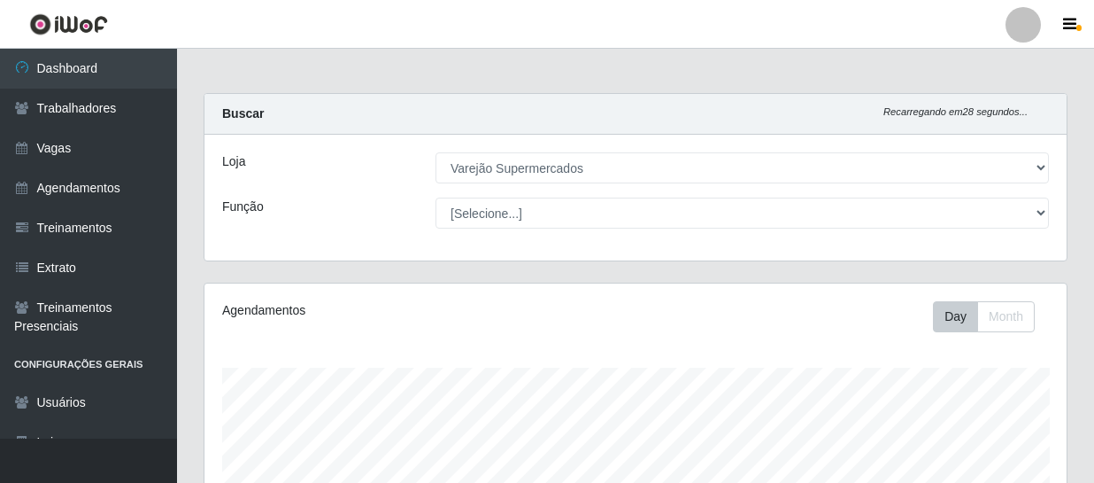
select select "237"
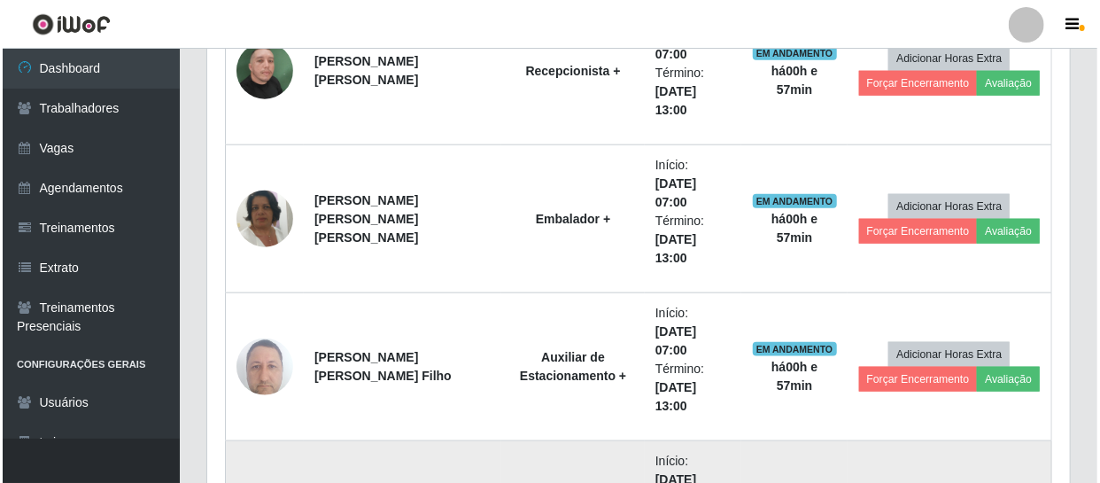
scroll to position [940, 0]
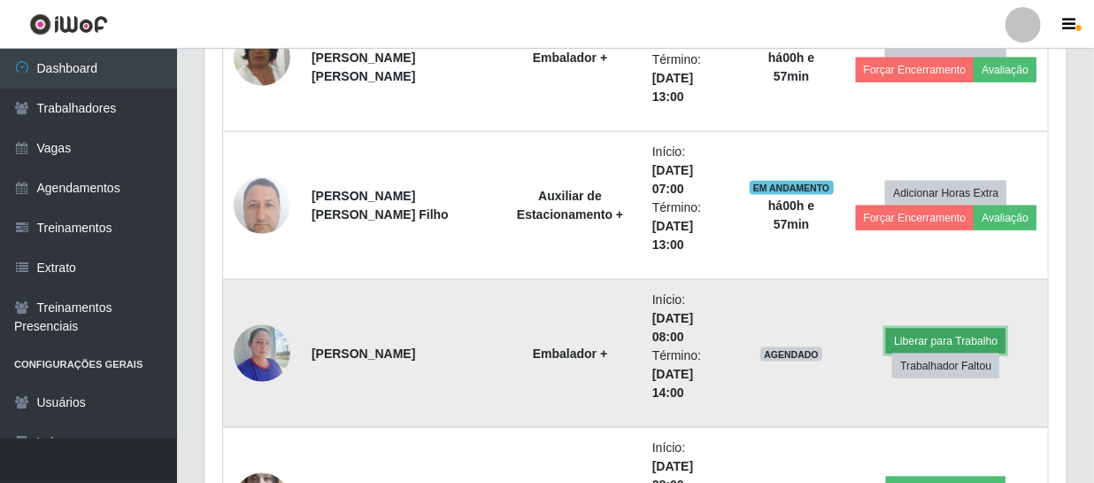
click at [913, 329] on button "Liberar para Trabalho" at bounding box center [946, 341] width 120 height 25
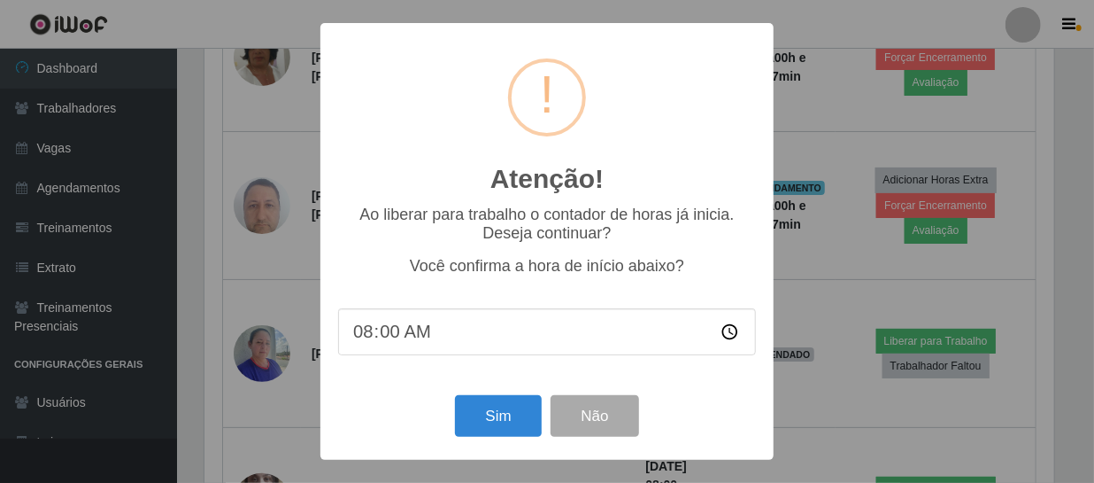
scroll to position [367, 855]
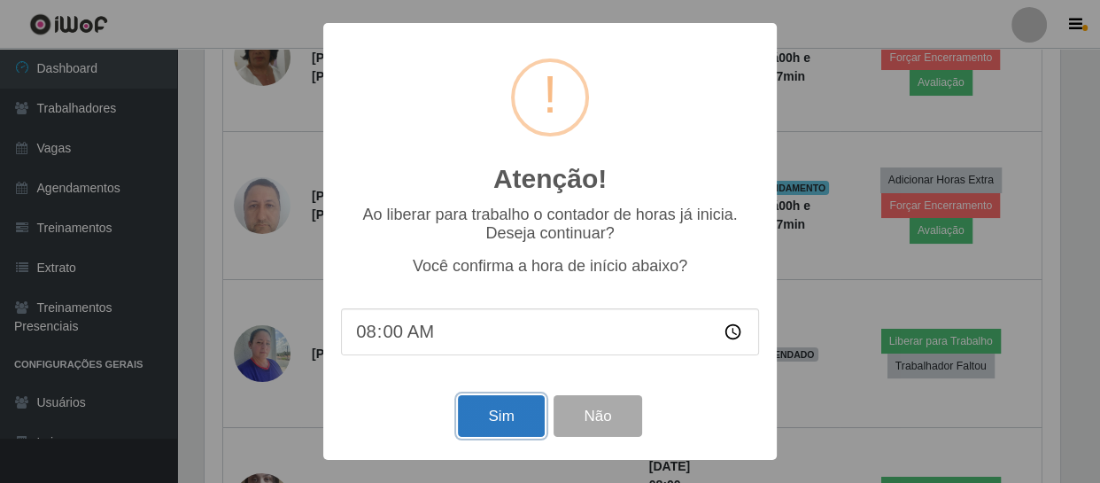
click at [530, 422] on button "Sim" at bounding box center [501, 416] width 86 height 42
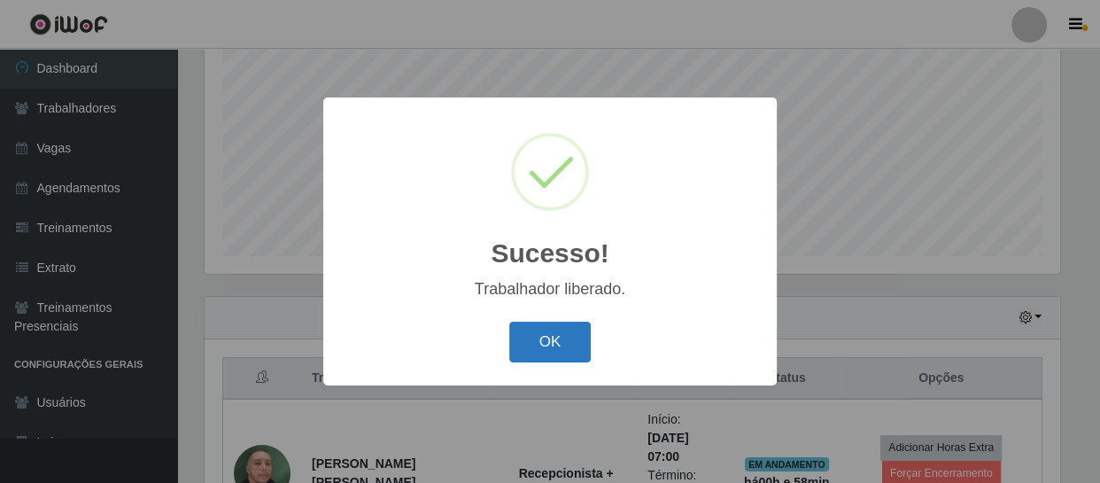
click at [559, 336] on button "OK" at bounding box center [550, 342] width 82 height 42
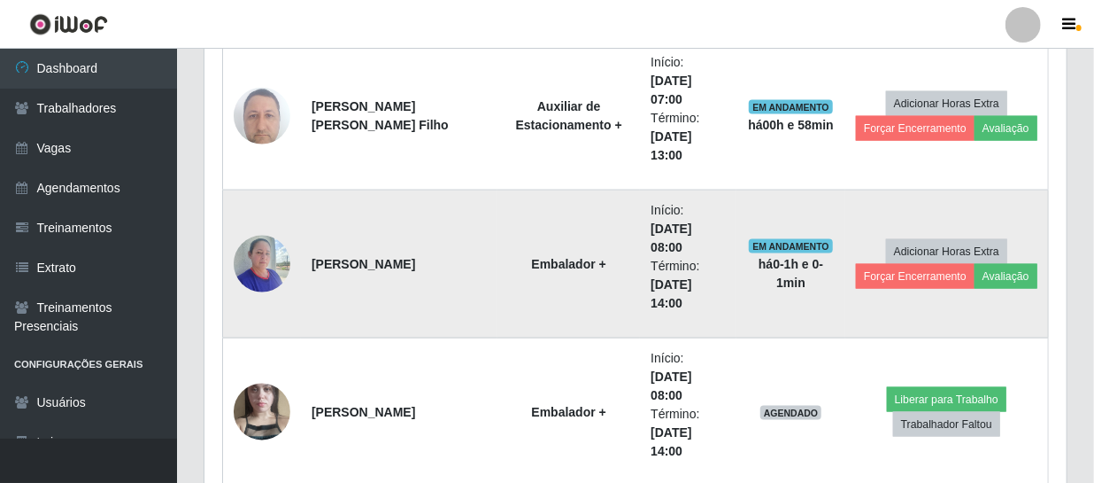
scroll to position [1110, 0]
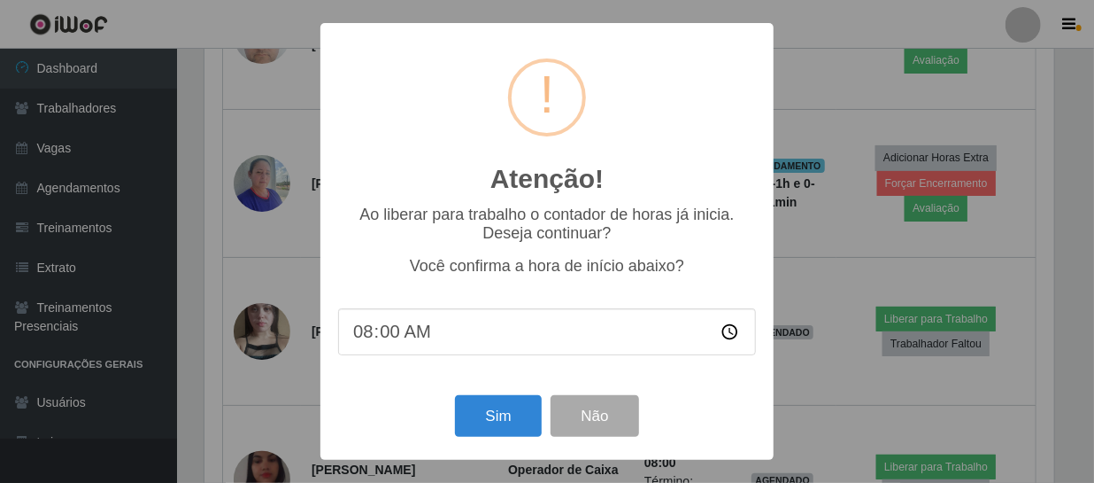
scroll to position [367, 855]
click at [515, 427] on button "Sim" at bounding box center [501, 416] width 86 height 42
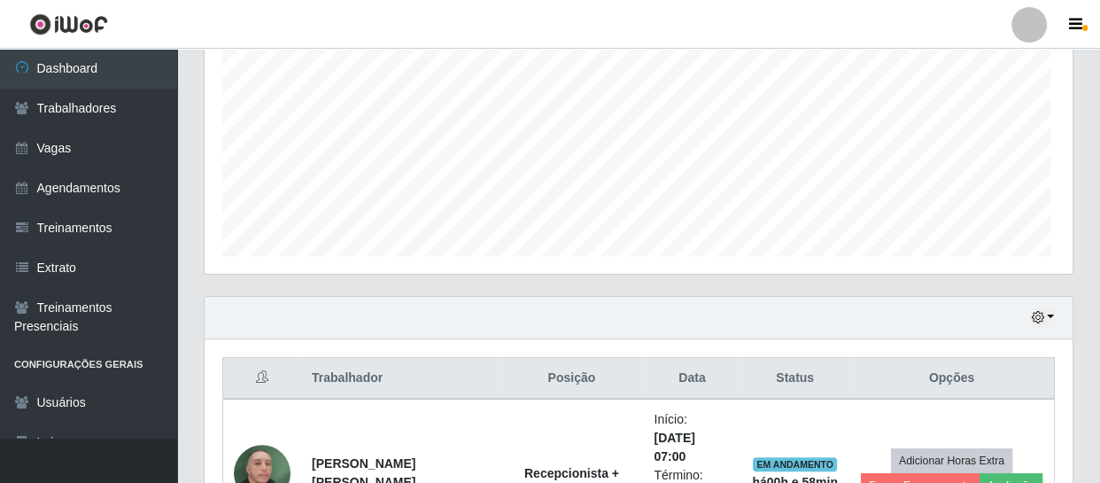
scroll to position [0, 0]
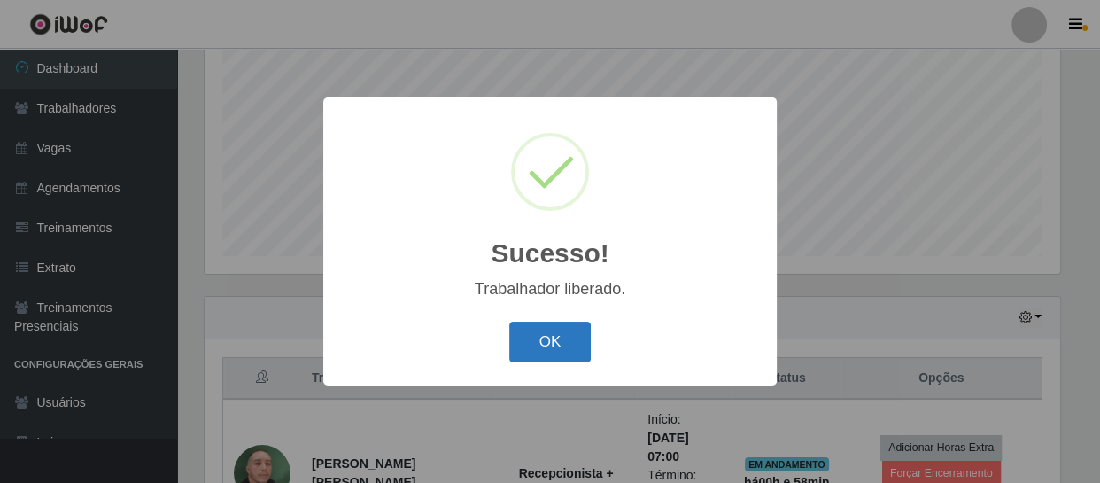
click at [566, 345] on button "OK" at bounding box center [550, 342] width 82 height 42
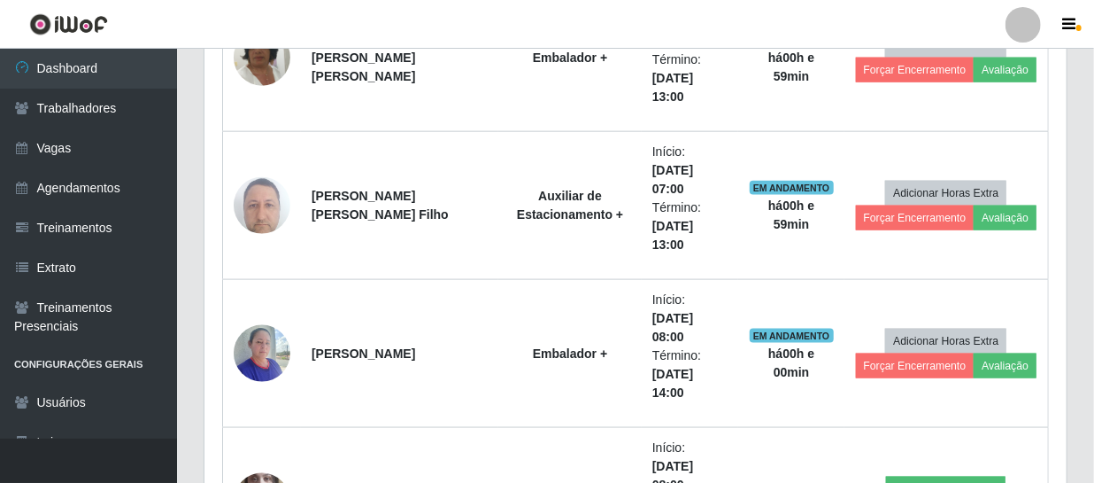
scroll to position [1263, 0]
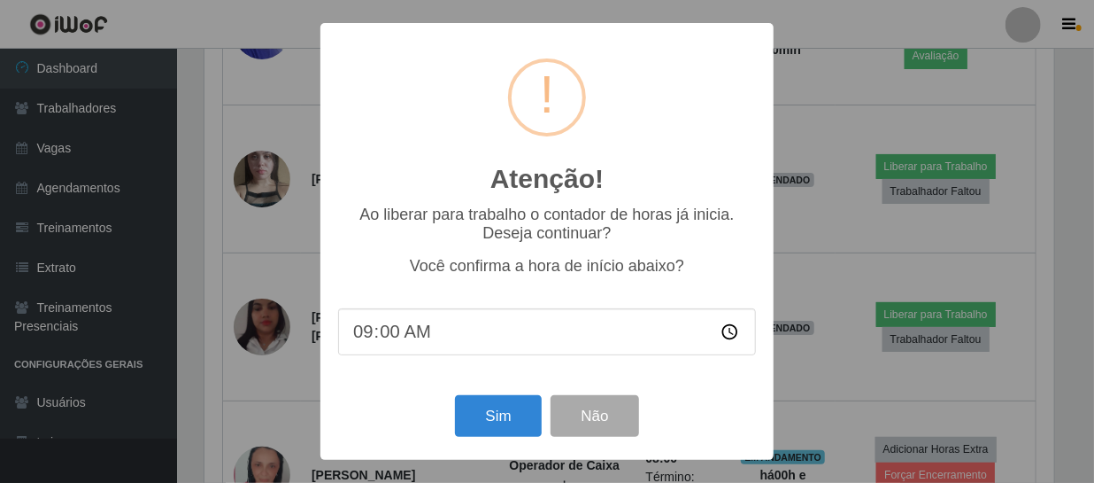
scroll to position [367, 855]
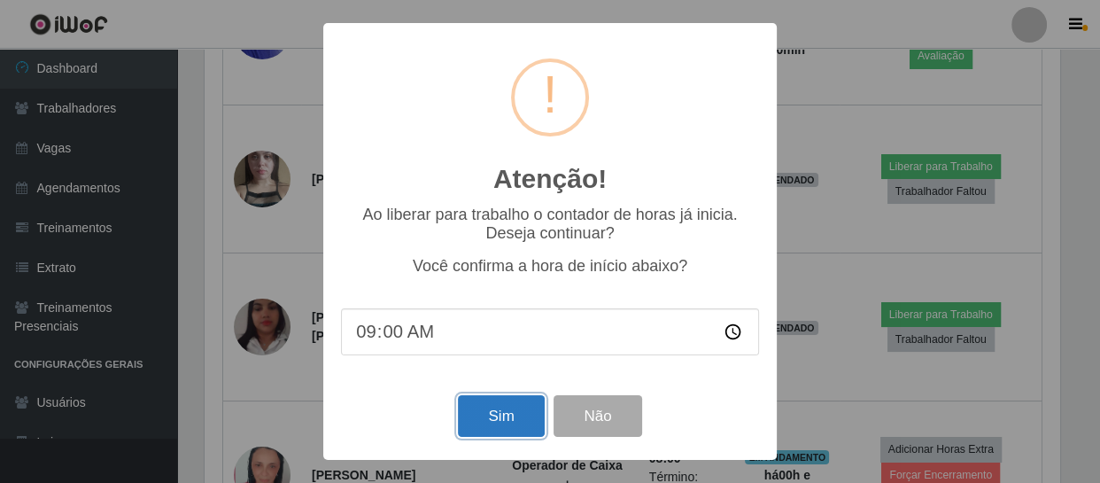
click at [495, 419] on button "Sim" at bounding box center [501, 416] width 86 height 42
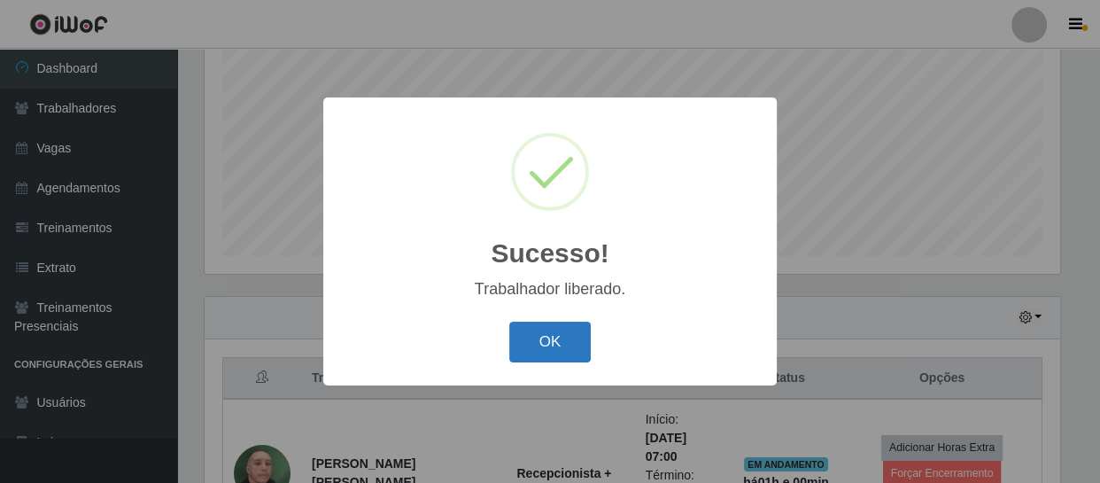
click at [544, 345] on button "OK" at bounding box center [550, 342] width 82 height 42
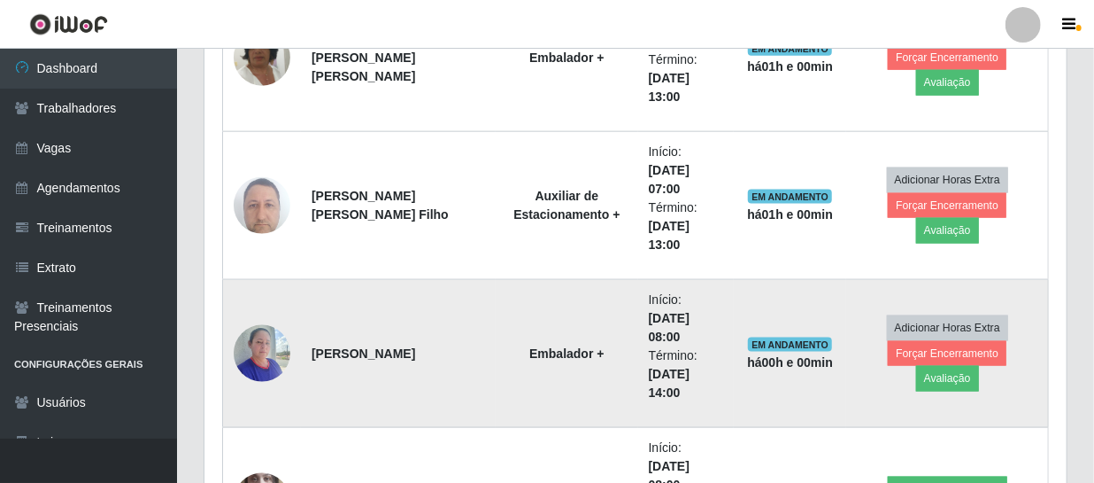
scroll to position [1021, 0]
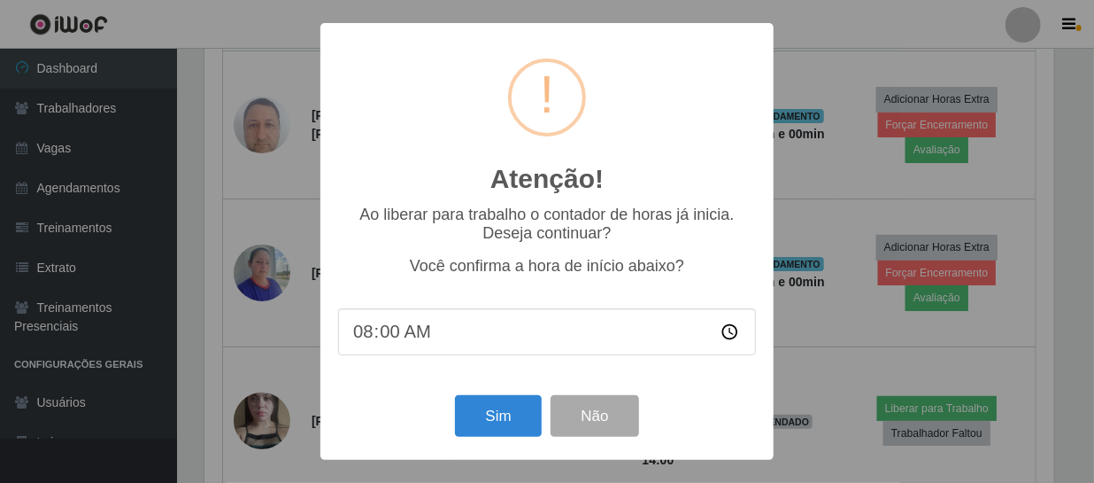
scroll to position [367, 855]
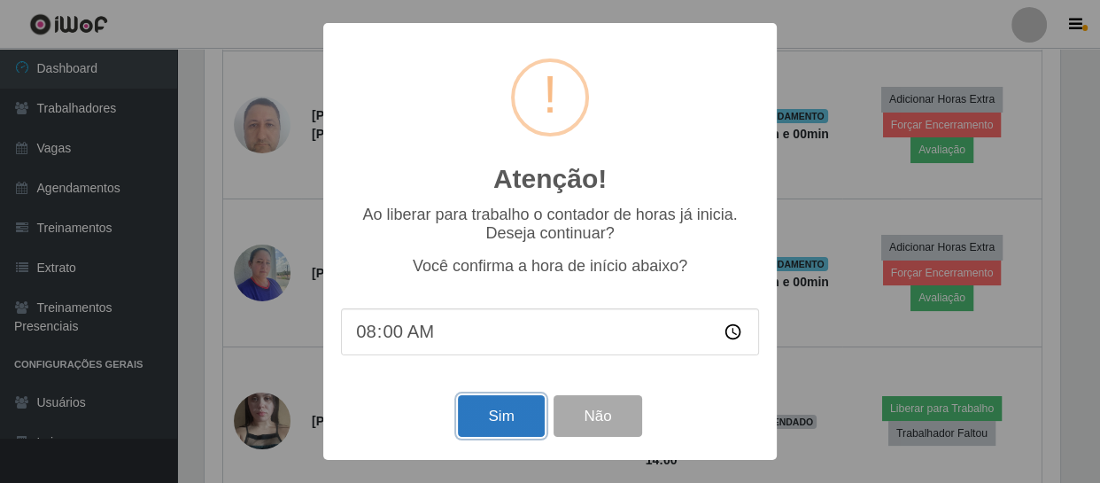
click at [507, 407] on button "Sim" at bounding box center [501, 416] width 86 height 42
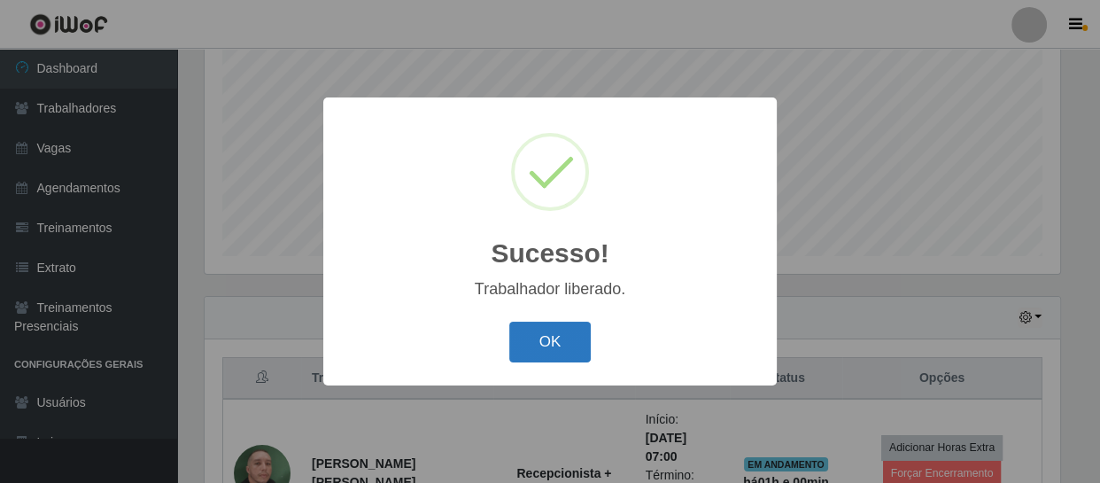
click at [558, 343] on button "OK" at bounding box center [550, 342] width 82 height 42
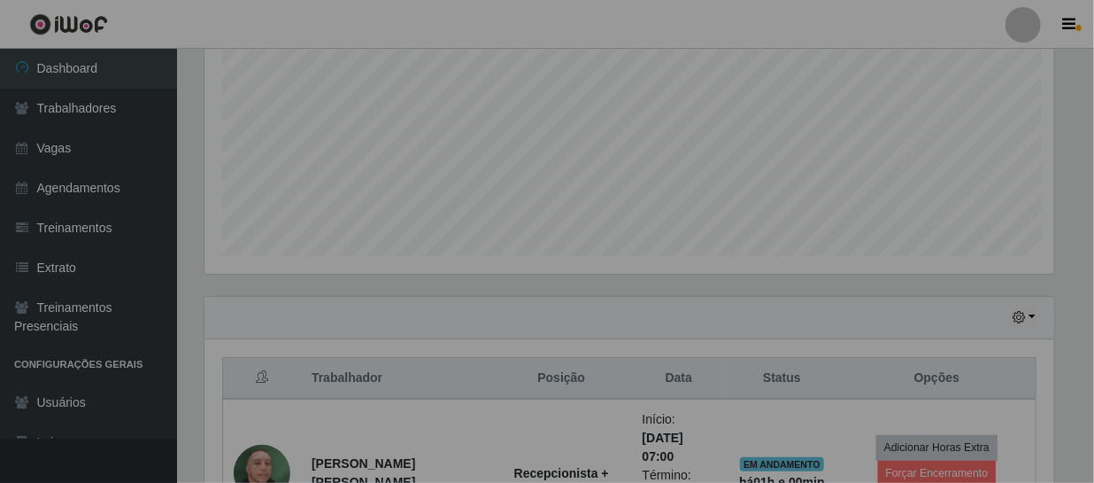
scroll to position [367, 862]
